Goal: Information Seeking & Learning: Learn about a topic

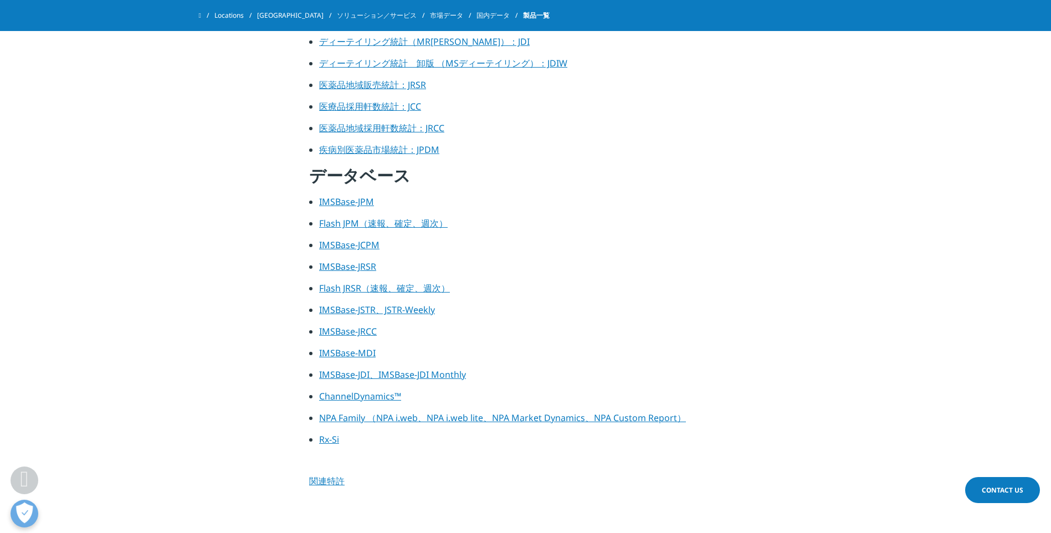
click at [408, 289] on link "Flash JRSR（速報、確定、週次）" at bounding box center [384, 288] width 131 height 12
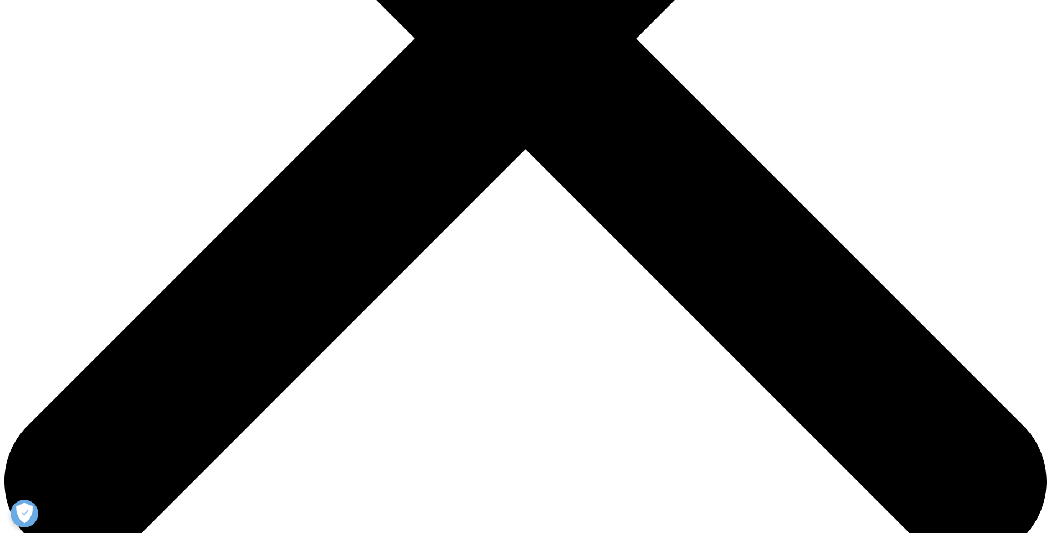
drag, startPoint x: 346, startPoint y: 320, endPoint x: 712, endPoint y: 279, distance: 369.1
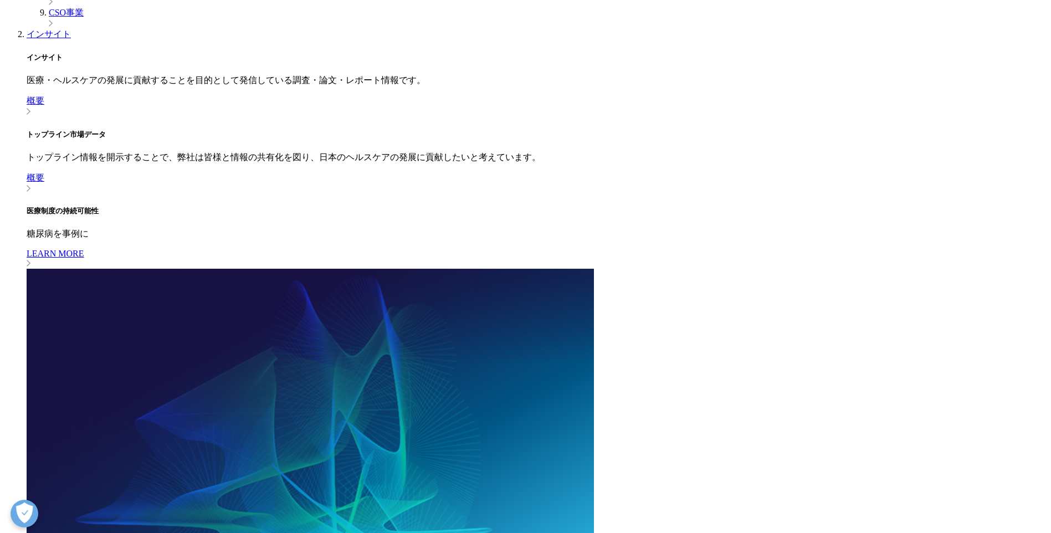
drag, startPoint x: 371, startPoint y: 408, endPoint x: 685, endPoint y: 274, distance: 341.5
